Goal: Transaction & Acquisition: Purchase product/service

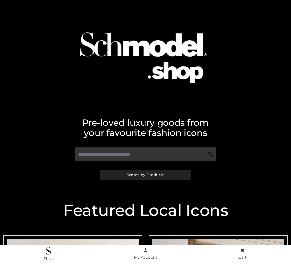
click at [145, 175] on span "Search by Products" at bounding box center [146, 175] width 38 height 4
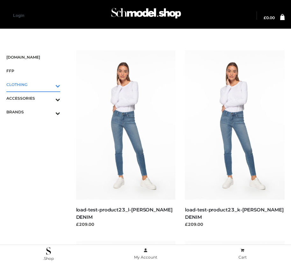
click at [49, 84] on icon "Toggle Submenu" at bounding box center [24, 85] width 71 height 7
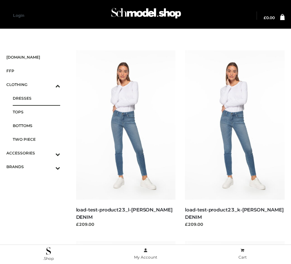
click at [36, 98] on span "DRESSES" at bounding box center [36, 98] width 47 height 7
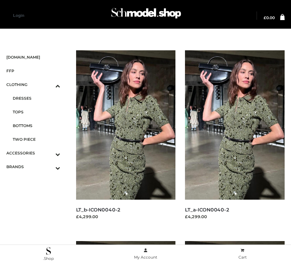
scroll to position [919, 0]
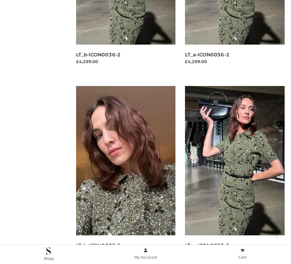
click at [126, 175] on img at bounding box center [126, 160] width 100 height 149
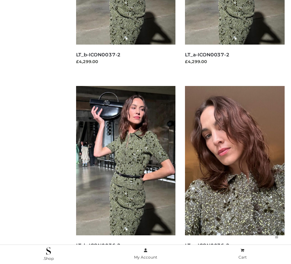
click at [235, 175] on img at bounding box center [235, 160] width 100 height 149
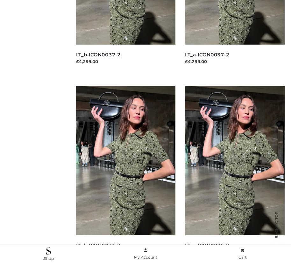
scroll to position [919, 0]
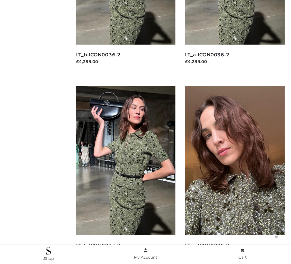
click at [235, 175] on img at bounding box center [235, 160] width 100 height 149
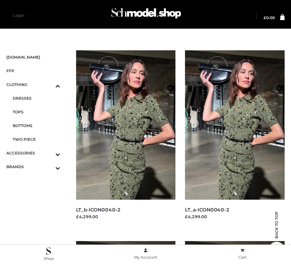
scroll to position [346, 0]
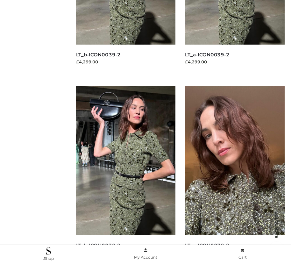
click at [235, 175] on img at bounding box center [235, 160] width 100 height 149
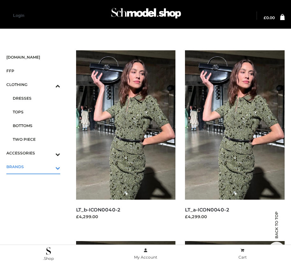
click at [49, 167] on icon "Toggle Submenu" at bounding box center [24, 167] width 71 height 7
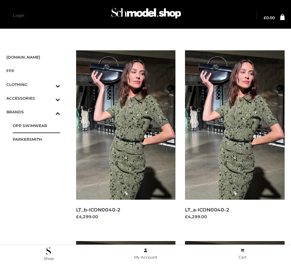
click at [36, 126] on span "OPP SWIMWEAR" at bounding box center [36, 125] width 47 height 7
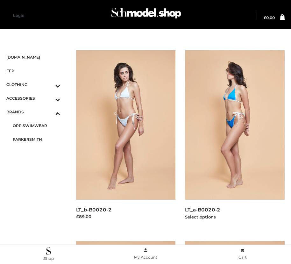
click at [235, 139] on img at bounding box center [235, 124] width 100 height 149
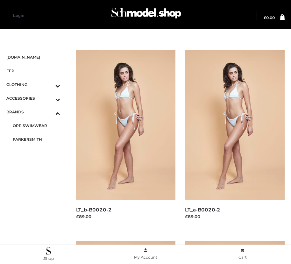
scroll to position [346, 0]
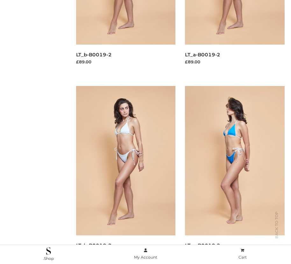
click at [235, 175] on img at bounding box center [235, 160] width 100 height 149
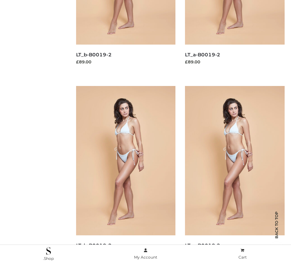
scroll to position [537, 0]
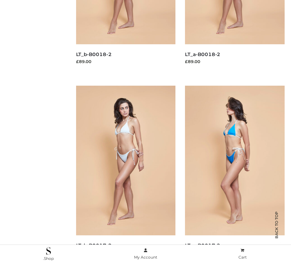
click at [235, 175] on img at bounding box center [235, 160] width 100 height 149
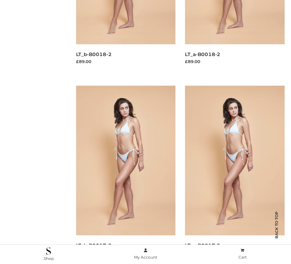
scroll to position [728, 0]
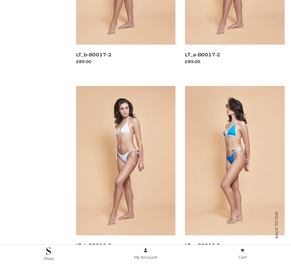
click at [235, 175] on img at bounding box center [235, 160] width 100 height 149
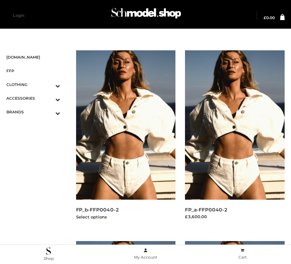
click at [126, 139] on img at bounding box center [126, 124] width 100 height 149
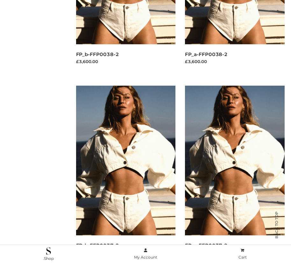
click at [126, 175] on img at bounding box center [126, 160] width 100 height 149
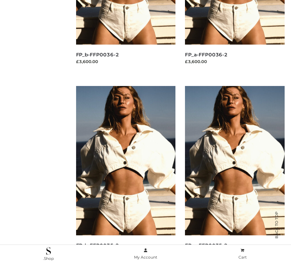
click at [235, 175] on img at bounding box center [235, 160] width 100 height 149
